Goal: Transaction & Acquisition: Purchase product/service

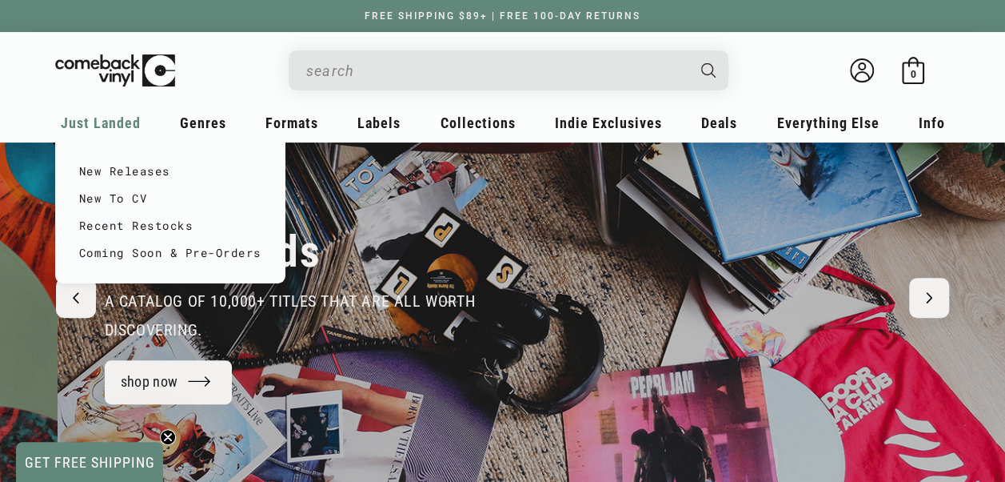
scroll to position [0, 2010]
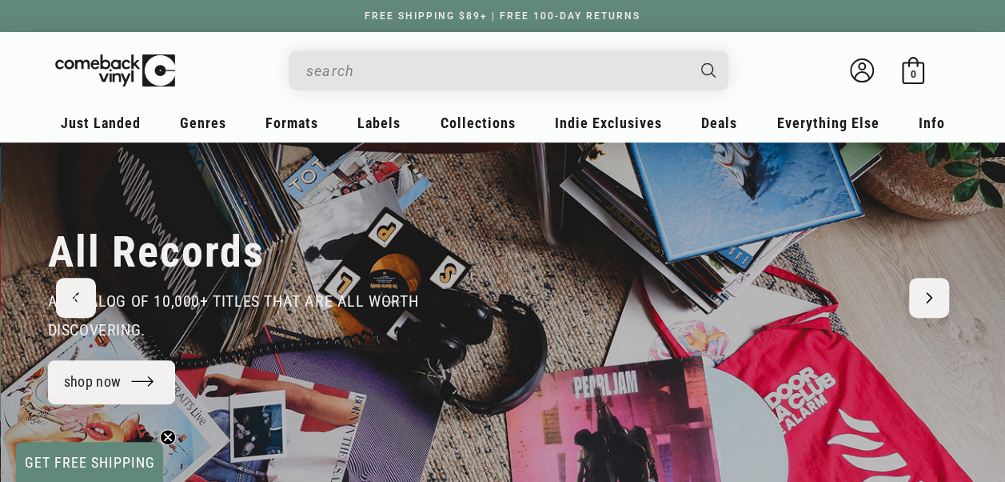
click at [402, 81] on input "When autocomplete results are available use up and down arrows to review and en…" at bounding box center [495, 70] width 379 height 33
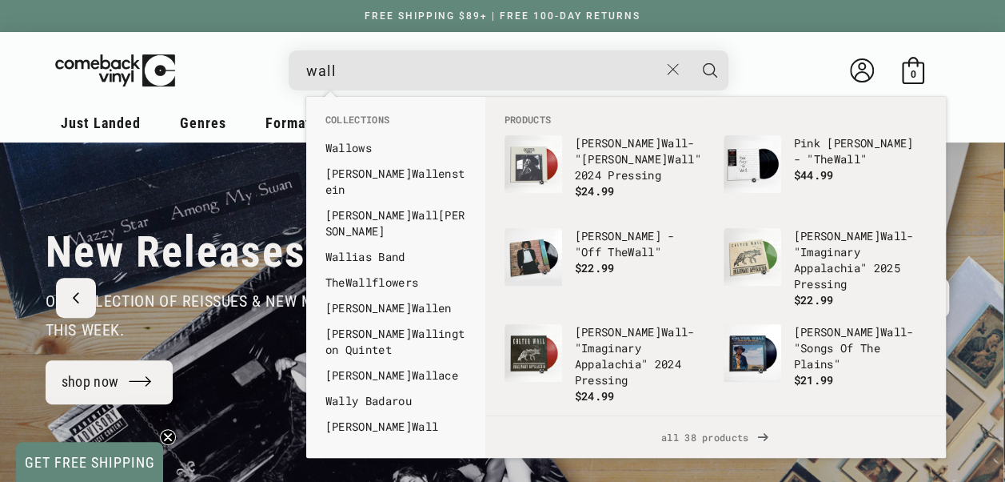
scroll to position [0, 0]
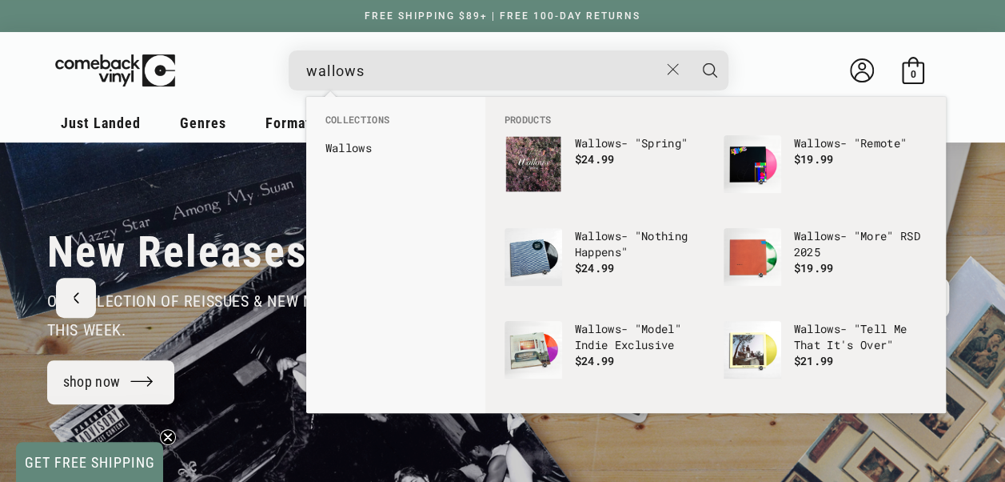
type input "wallows"
click at [690, 50] on button "Search" at bounding box center [710, 70] width 40 height 40
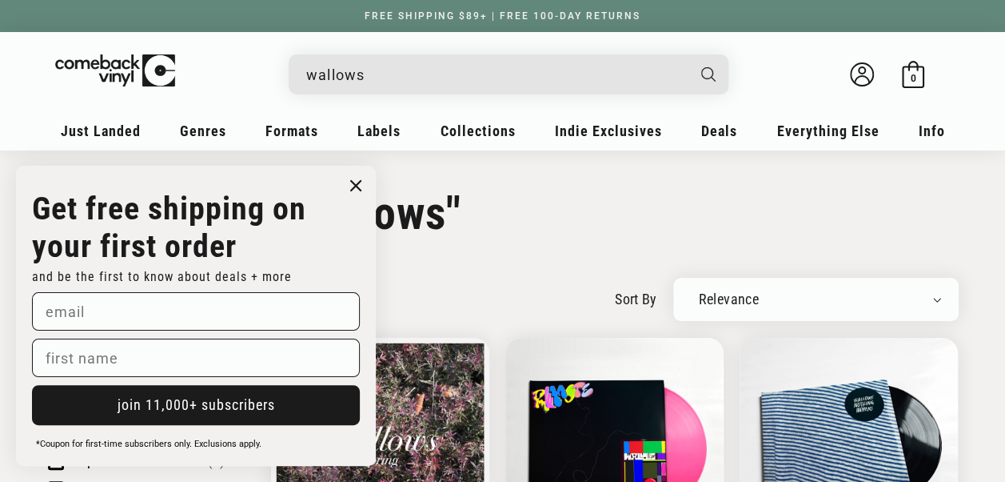
click at [504, 78] on input "wallows" at bounding box center [495, 74] width 379 height 33
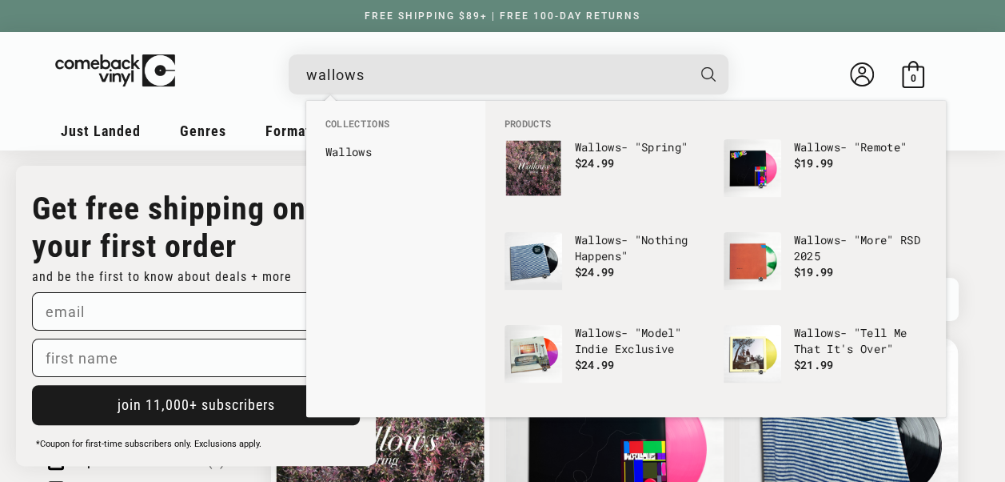
click at [504, 81] on input "wallows" at bounding box center [495, 74] width 379 height 33
click at [504, 86] on input "wallows" at bounding box center [495, 74] width 379 height 33
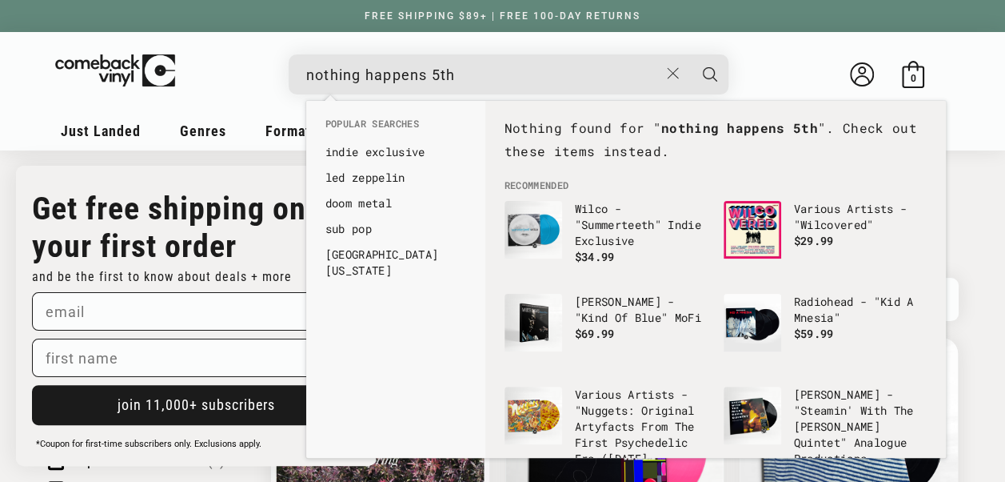
type input "nothing happens 5th"
click at [799, 75] on details-modal "nothing happens 5th See all results... 0 results 0 results" at bounding box center [509, 74] width 656 height 40
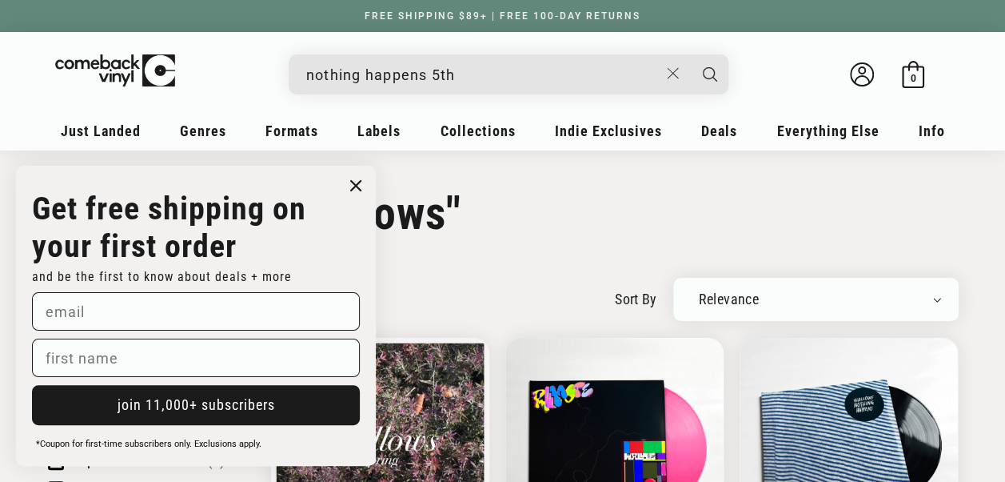
click at [353, 182] on circle "Close dialog" at bounding box center [356, 185] width 23 height 23
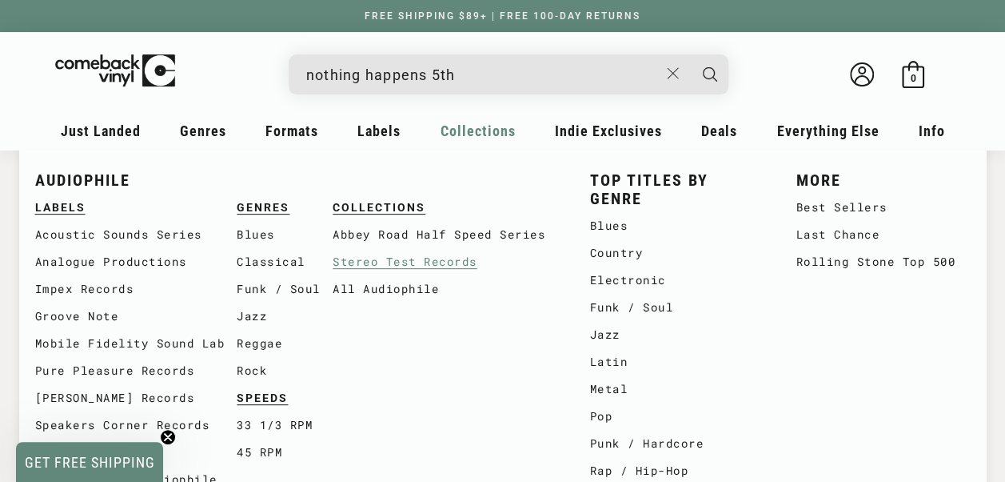
scroll to position [179, 0]
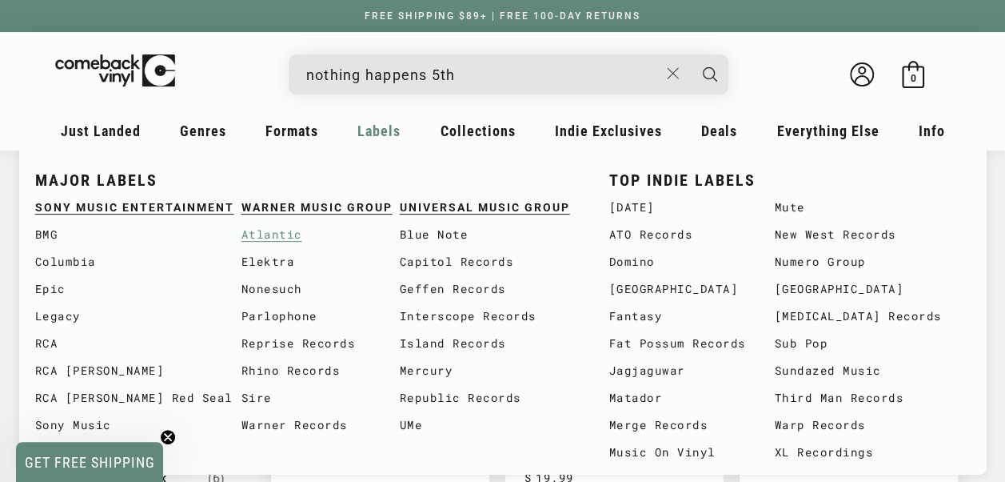
click at [289, 236] on link "Atlantic" at bounding box center [321, 234] width 158 height 27
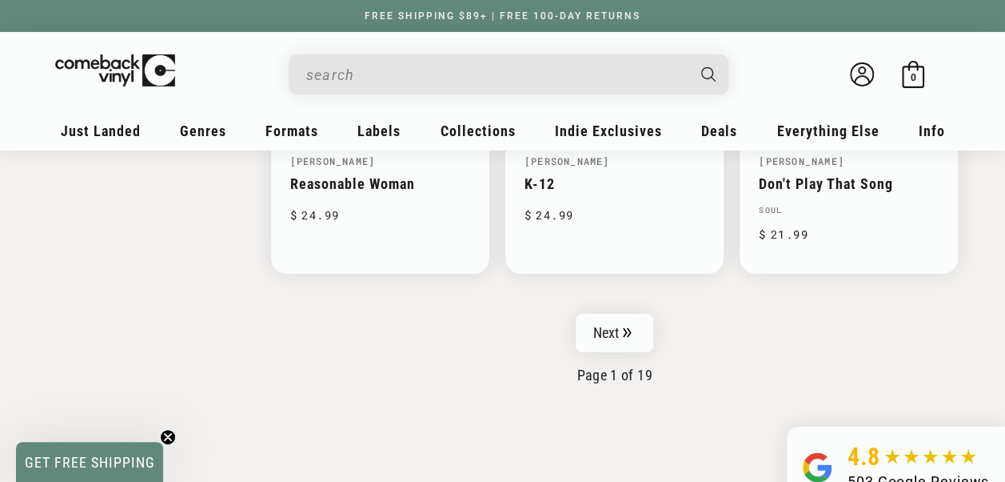
scroll to position [2713, 0]
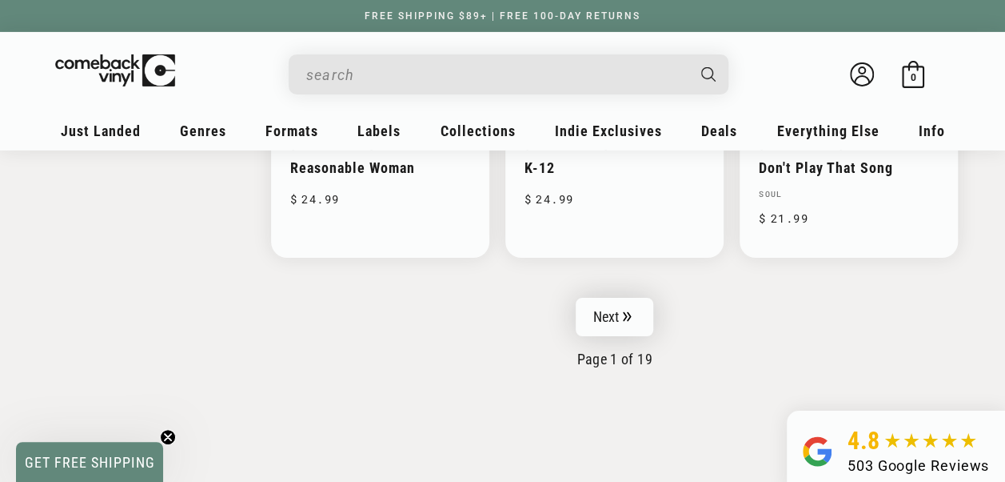
click at [624, 314] on link "Next" at bounding box center [615, 317] width 78 height 38
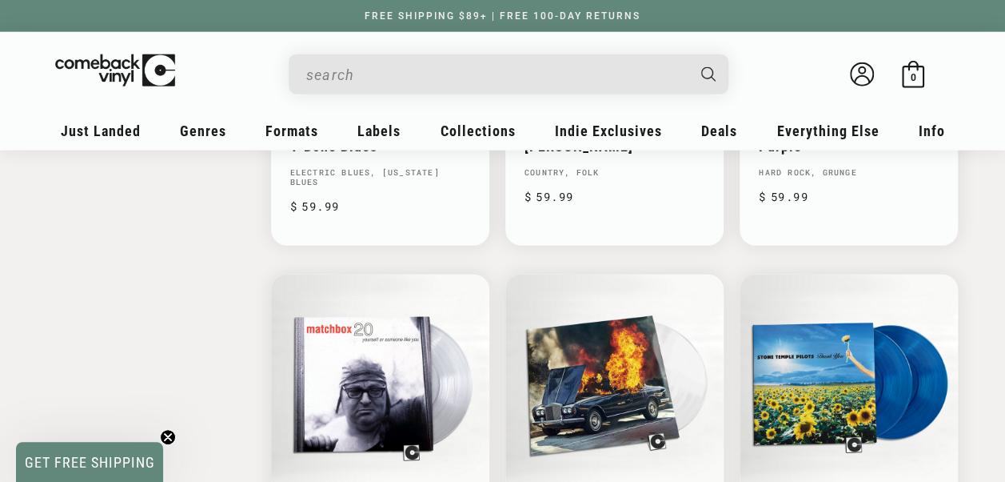
scroll to position [1712, 0]
